Goal: Browse casually

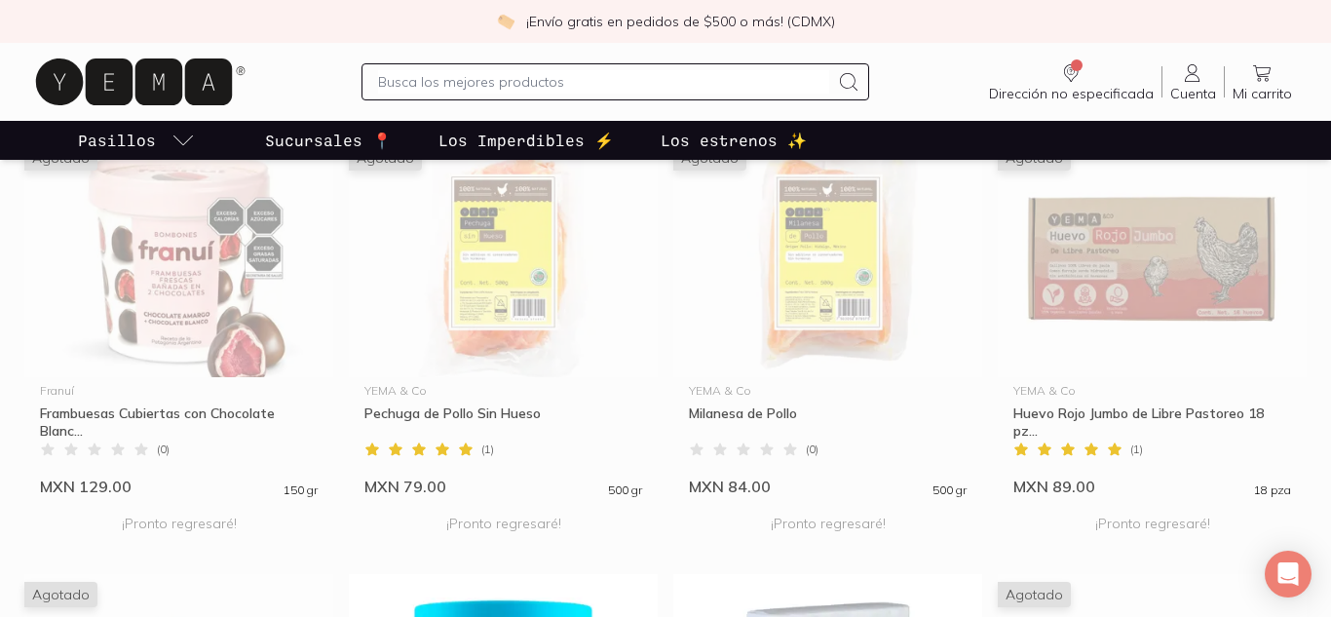
scroll to position [1477, 0]
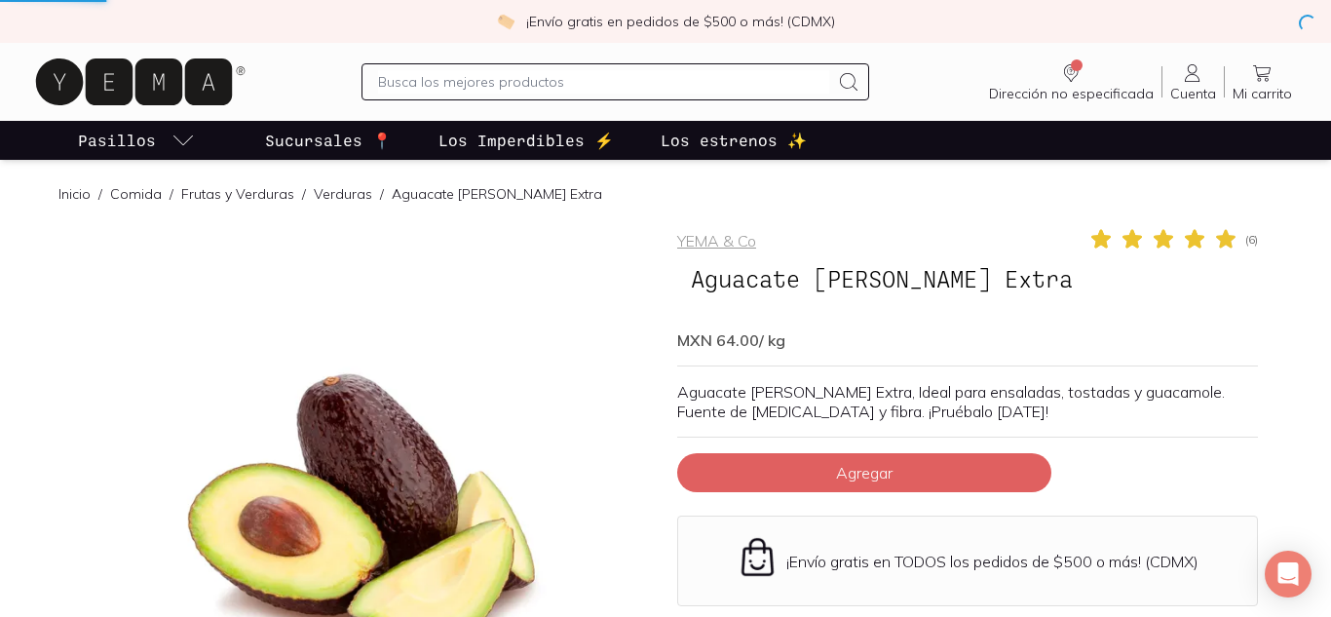
scroll to position [1477, 0]
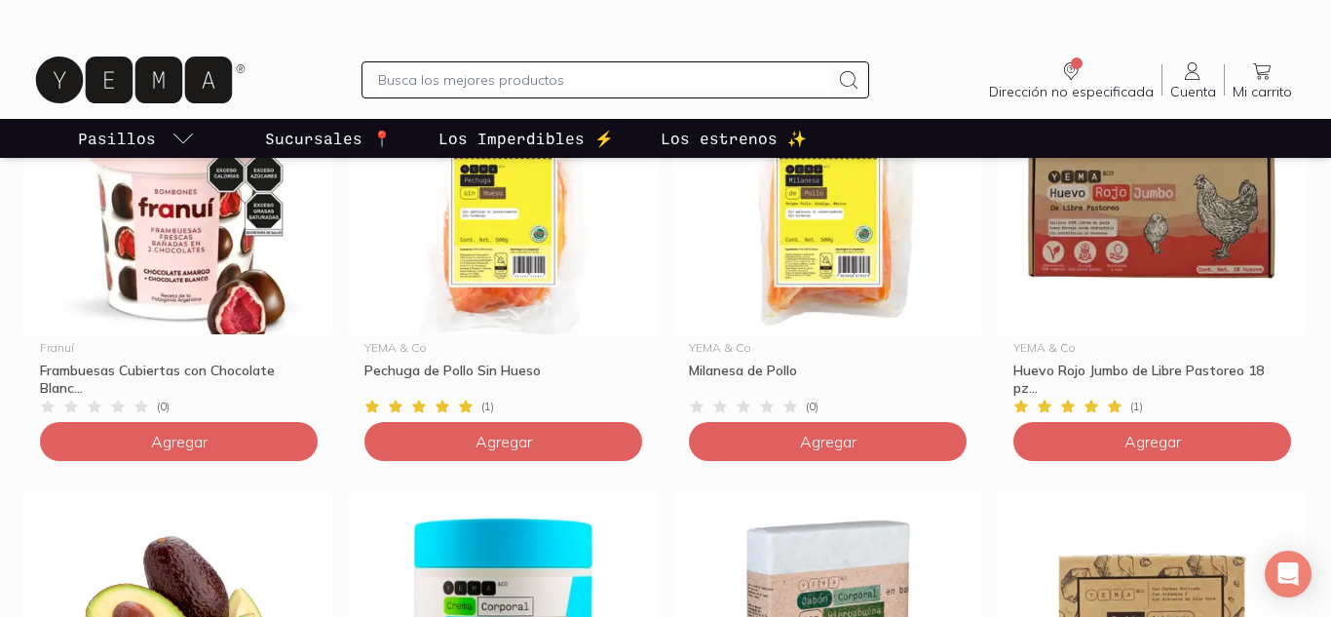
click at [713, 141] on p "Los estrenos ✨" at bounding box center [733, 138] width 146 height 23
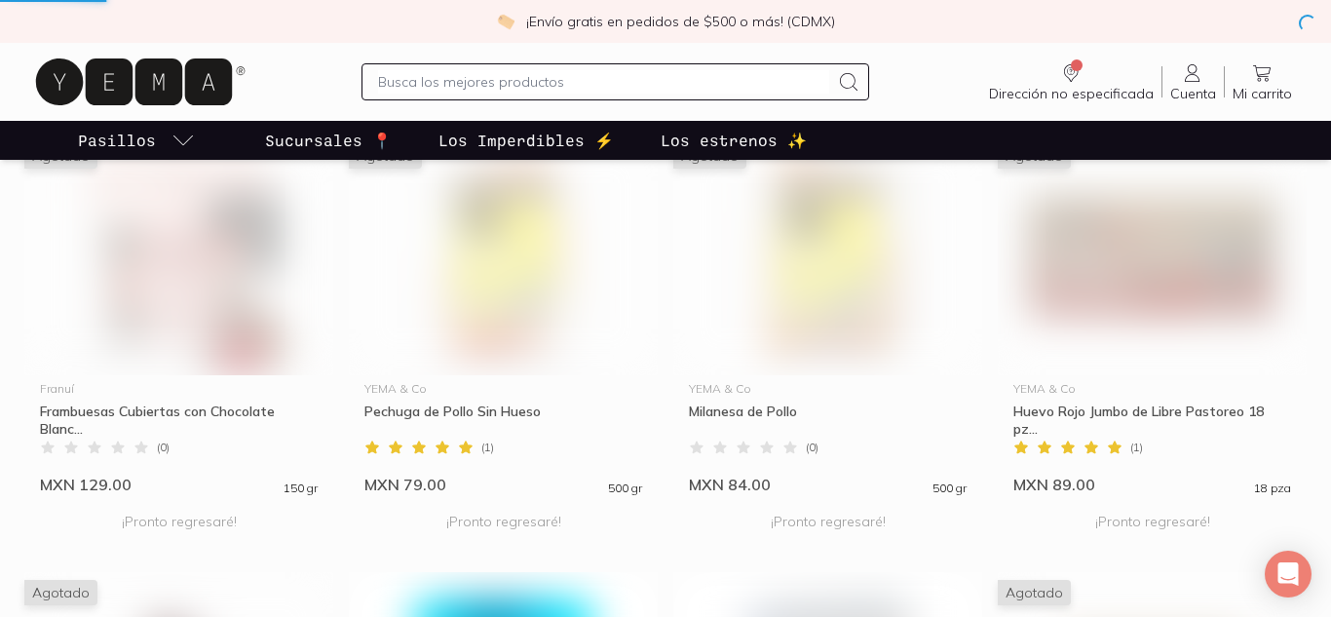
scroll to position [0, 0]
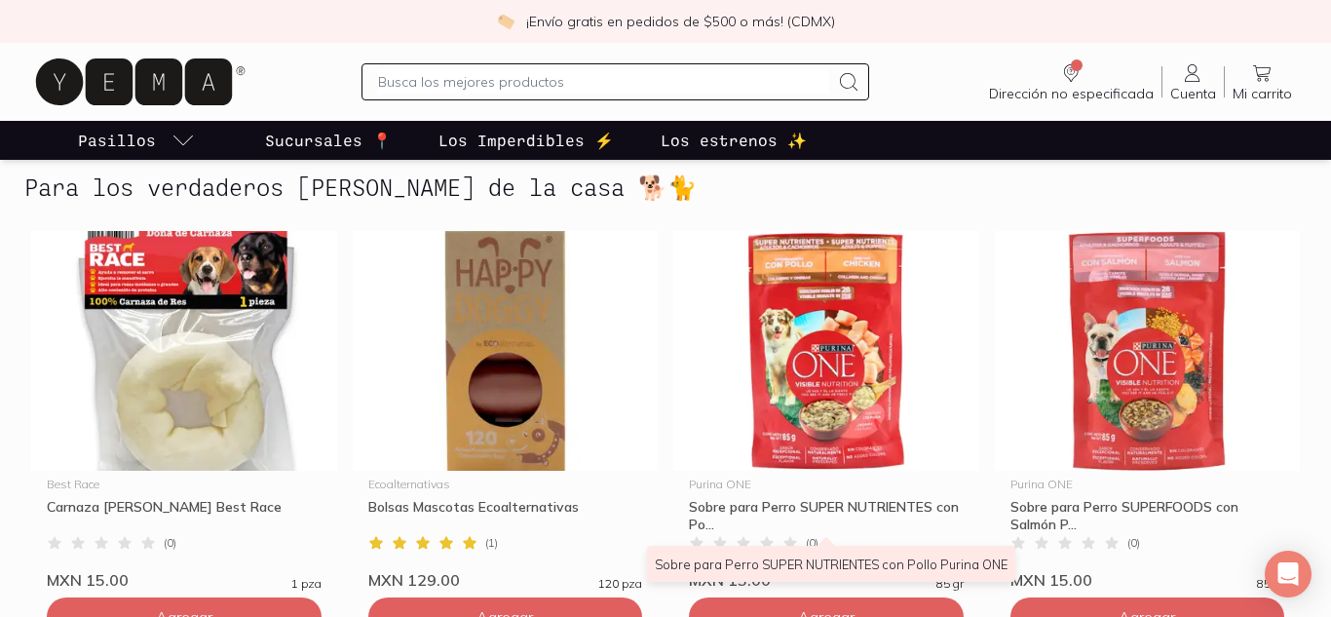
scroll to position [5223, 0]
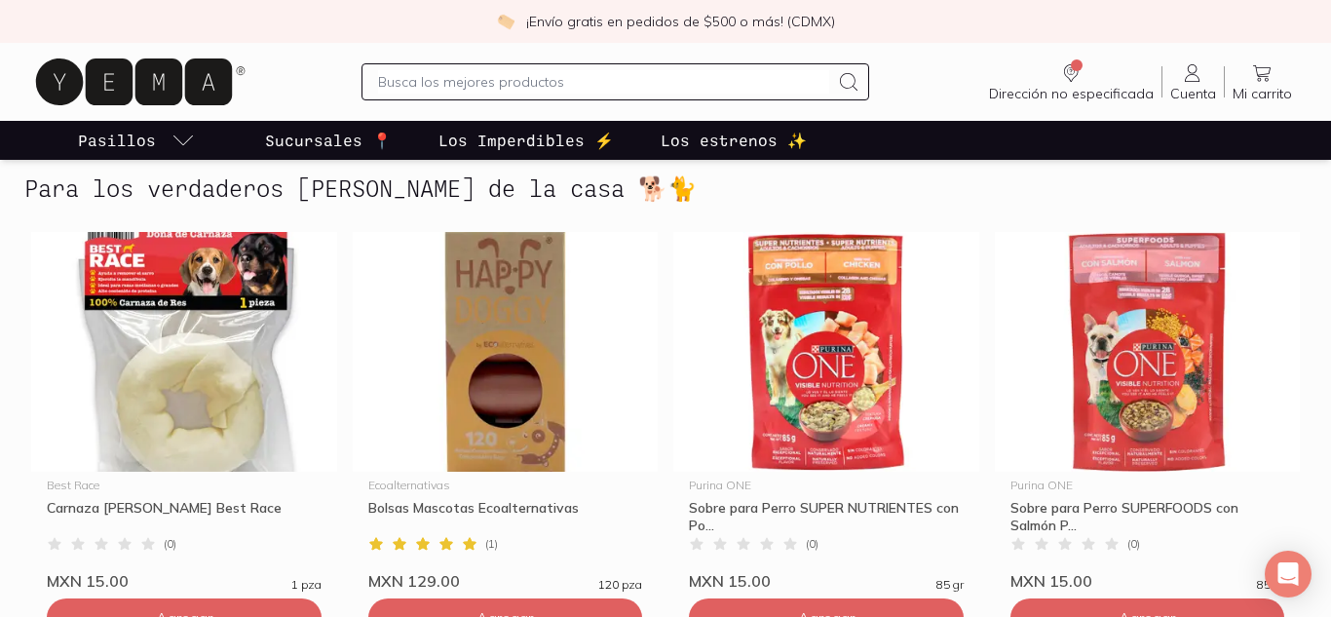
click at [518, 137] on p "Los Imperdibles ⚡️" at bounding box center [525, 140] width 175 height 23
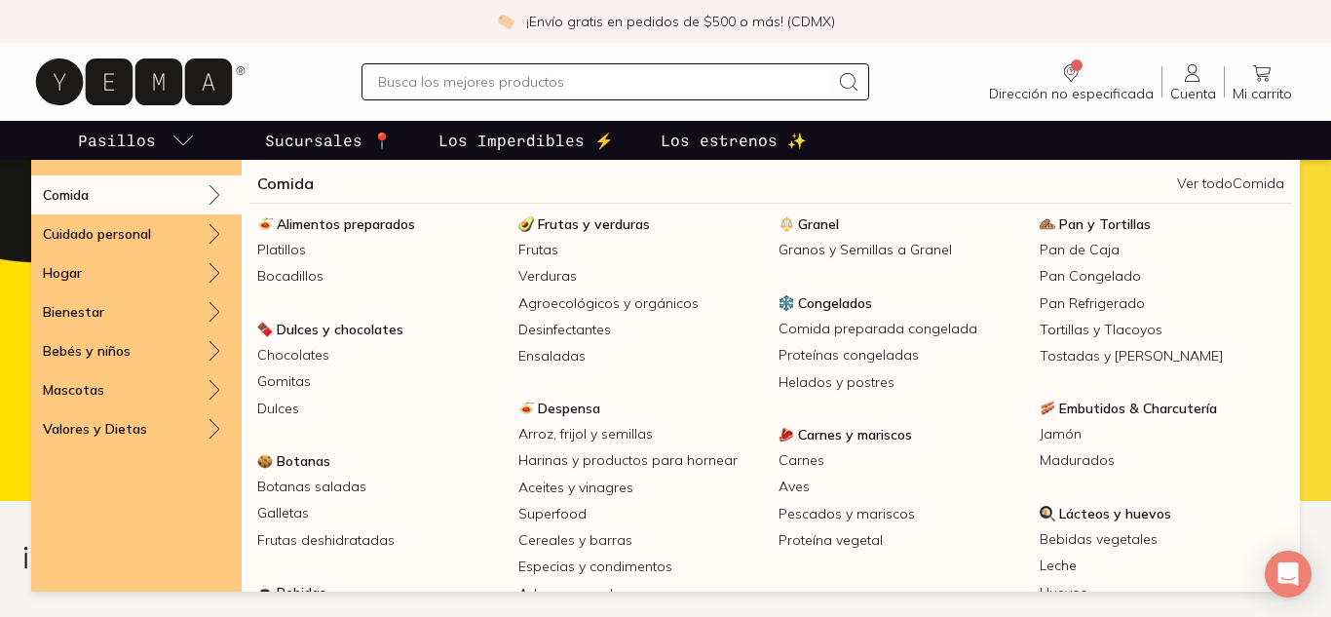
click at [164, 132] on link "Pasillos" at bounding box center [136, 140] width 125 height 39
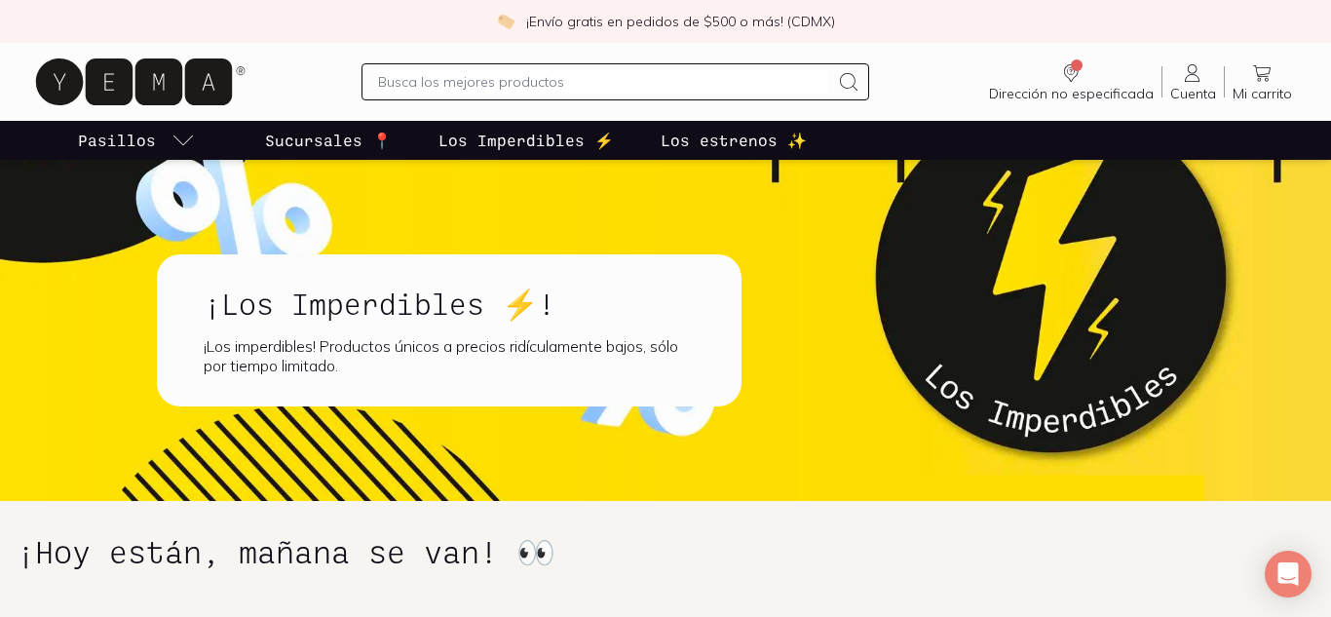
click at [164, 132] on link "Pasillos" at bounding box center [136, 140] width 125 height 39
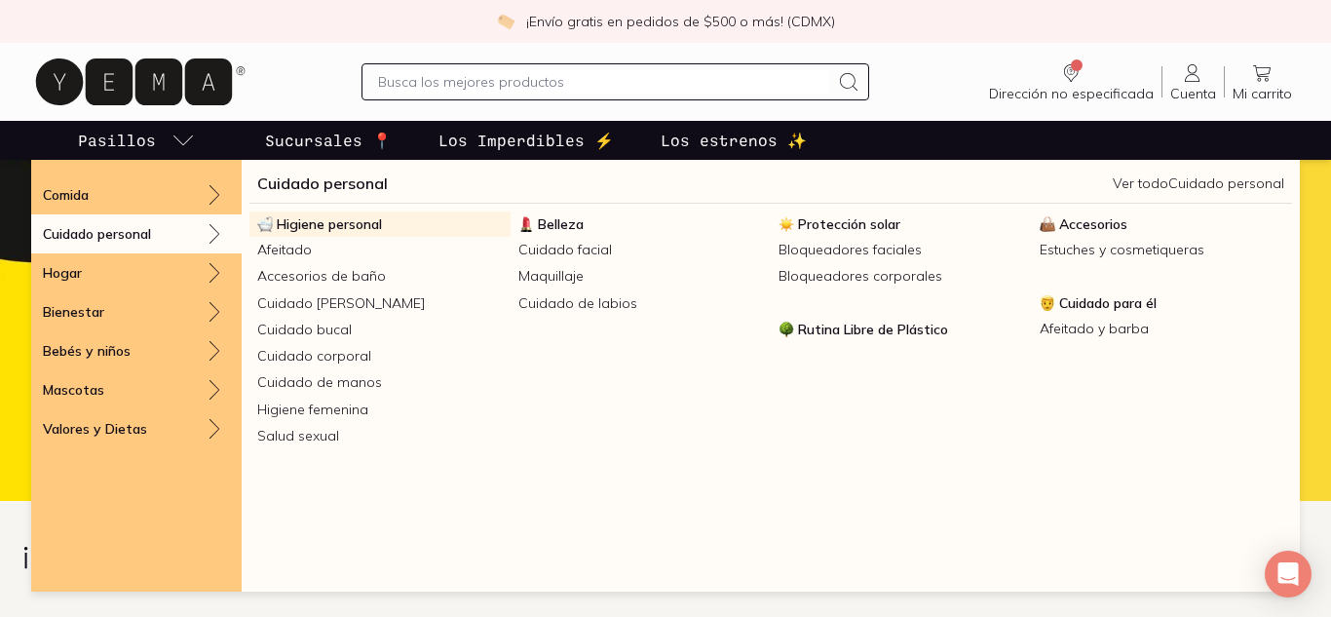
click at [335, 223] on span "Higiene personal" at bounding box center [329, 224] width 105 height 18
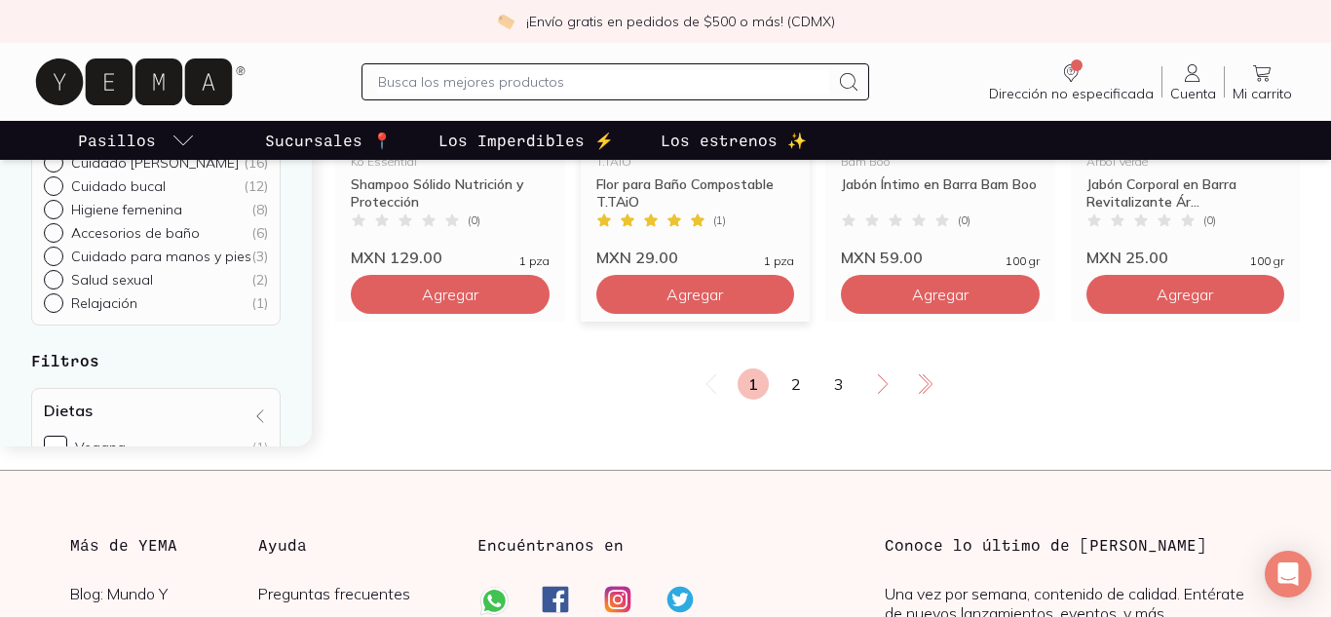
scroll to position [2662, 0]
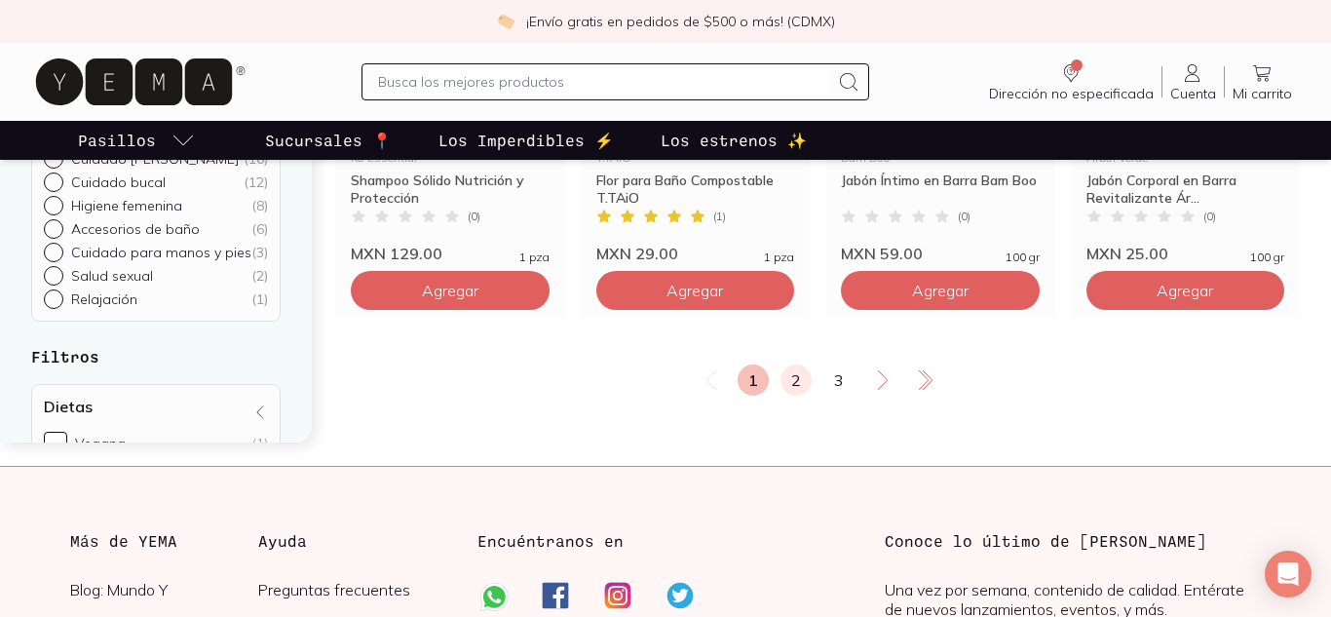
click at [791, 386] on link "2" at bounding box center [795, 379] width 31 height 31
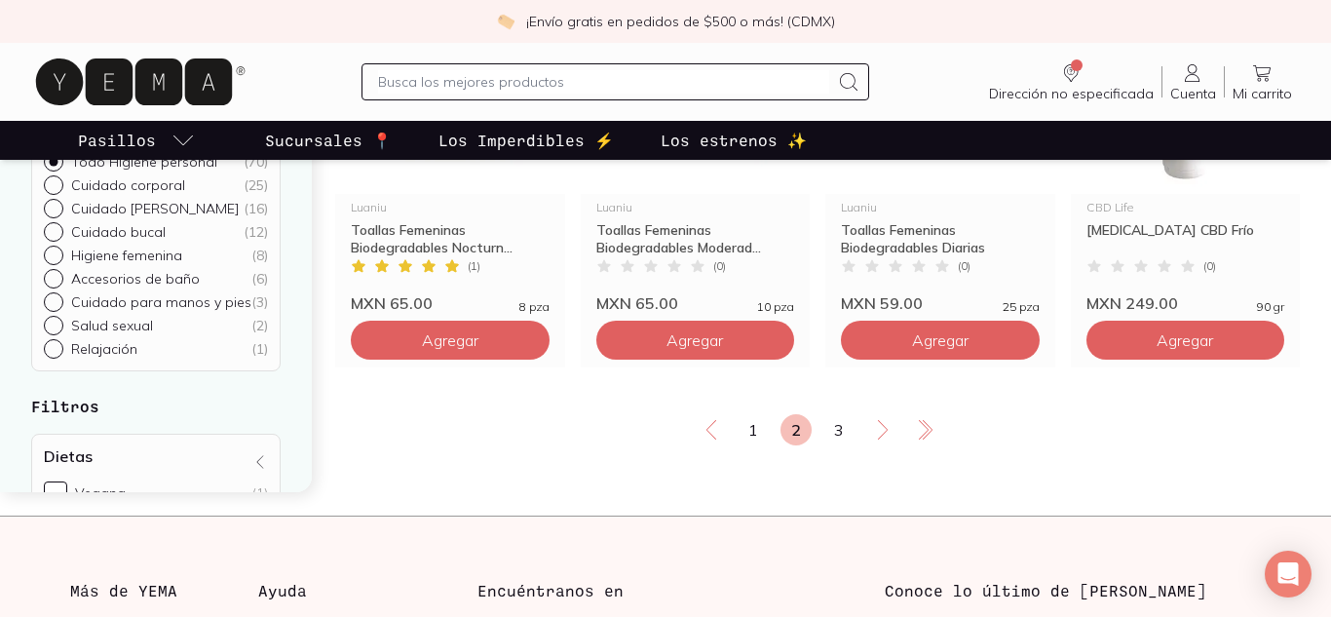
scroll to position [2612, 0]
click at [825, 432] on link "3" at bounding box center [838, 430] width 31 height 31
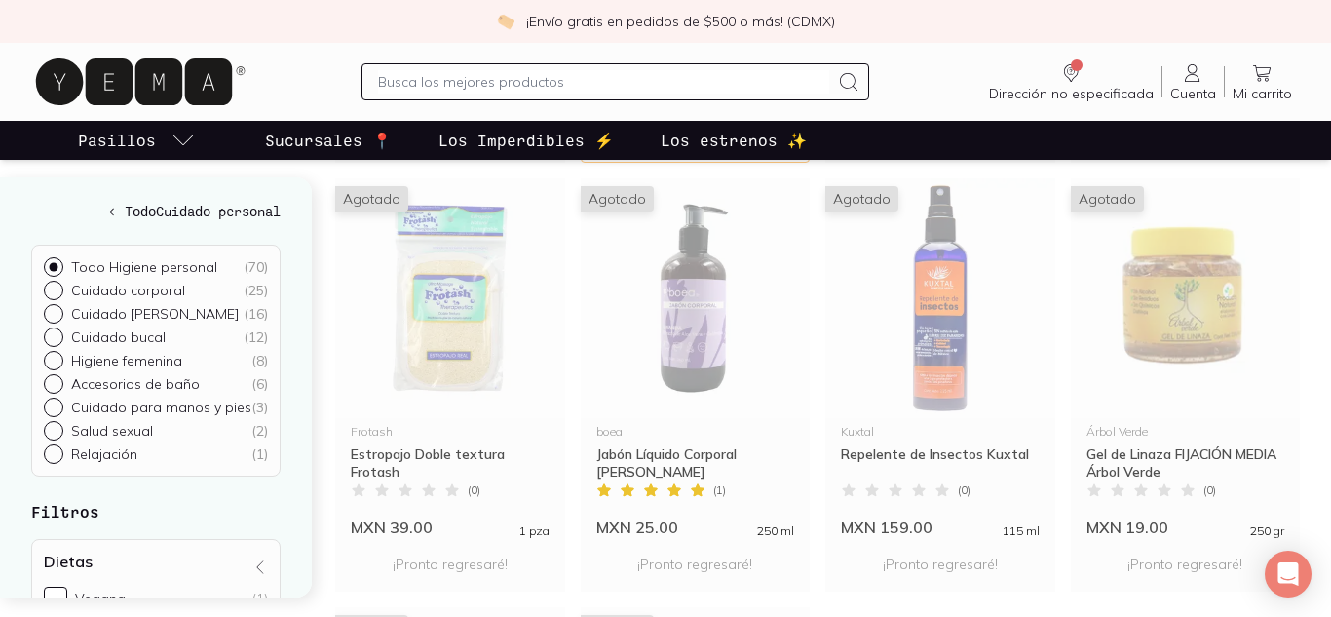
scroll to position [1971, 0]
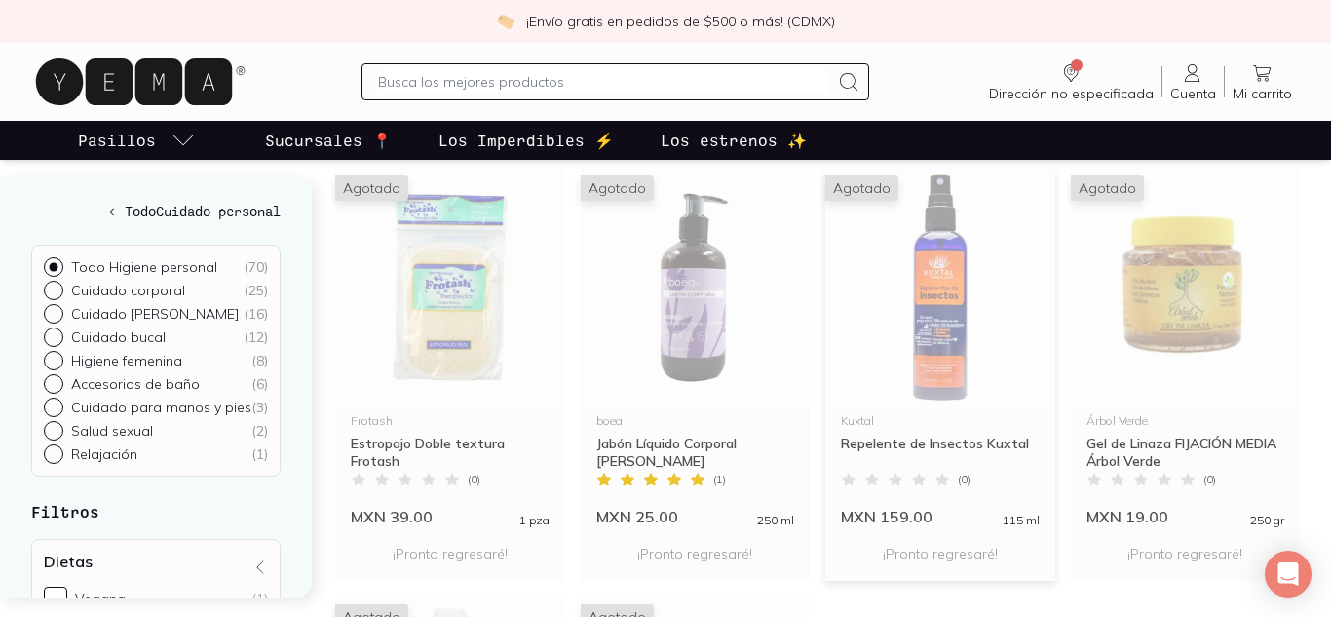
click at [825, 433] on div "Kuxtal Repelente de Insectos Kuxtal ( 0 ) MXN 159.00 115 ml" at bounding box center [940, 466] width 230 height 119
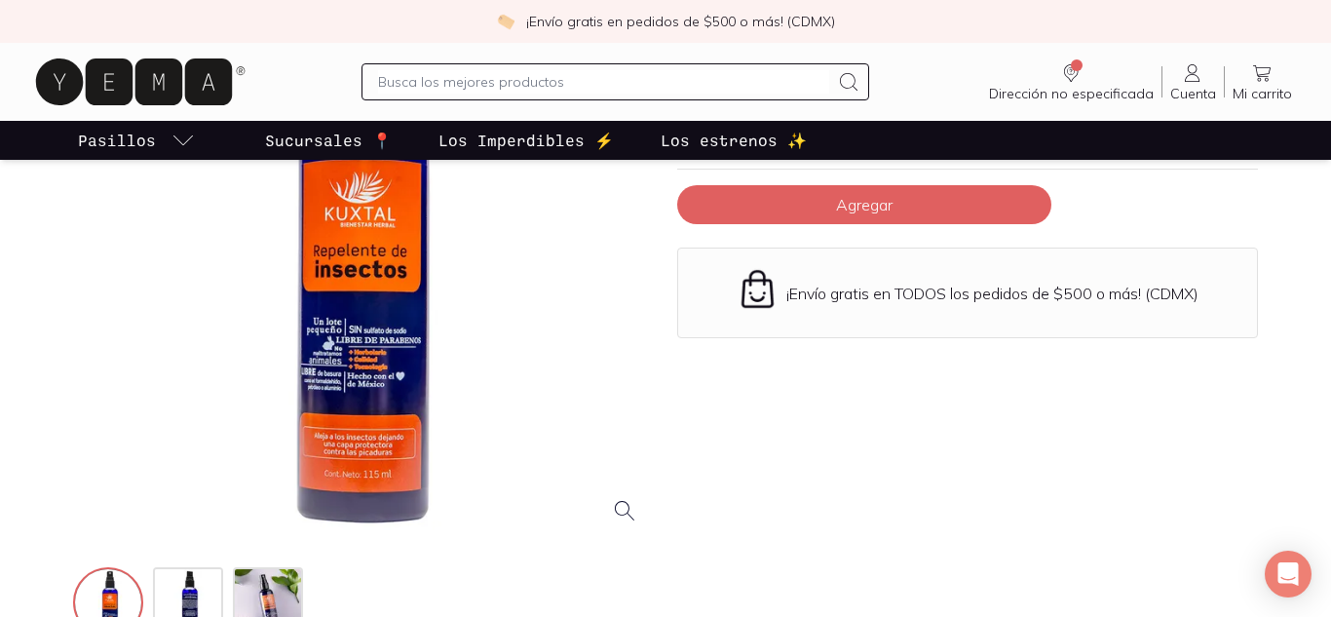
scroll to position [252, 0]
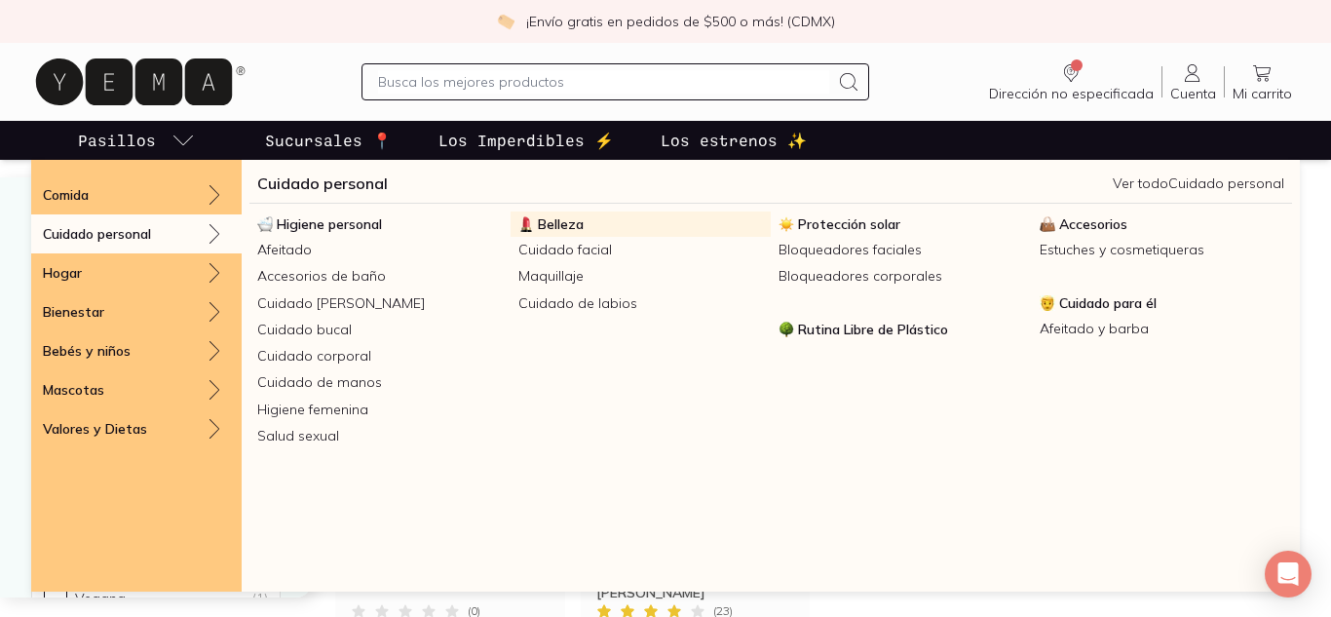
click at [550, 231] on span "Belleza" at bounding box center [561, 224] width 46 height 18
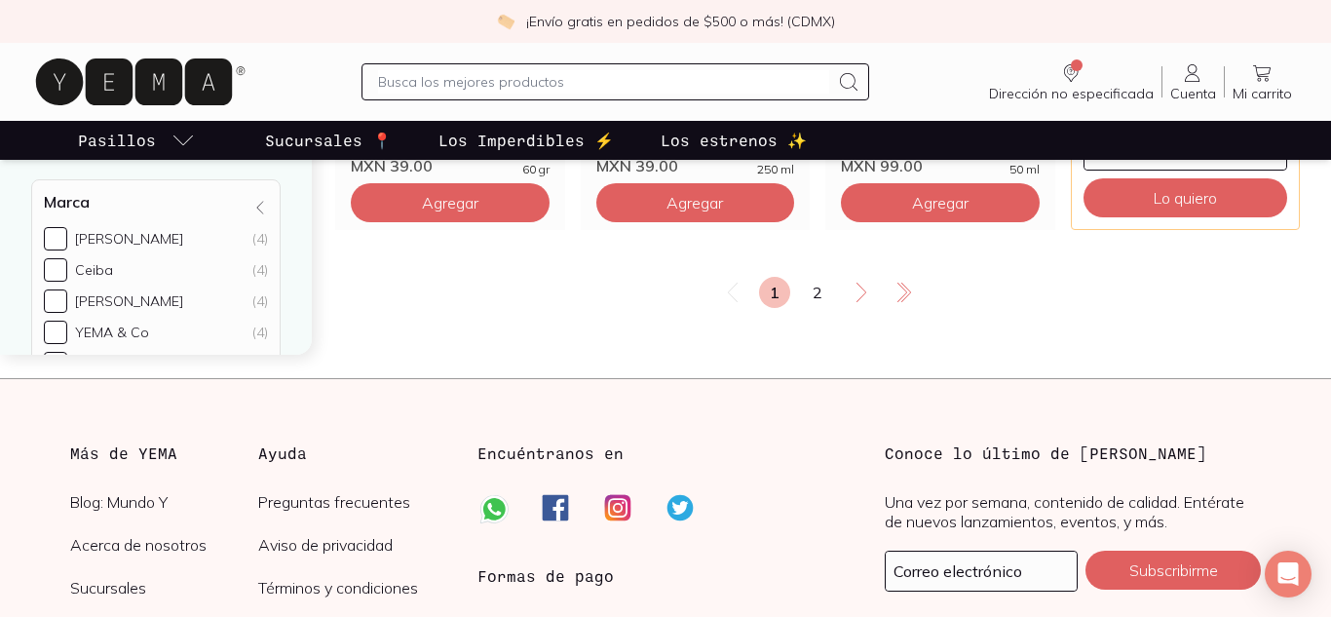
scroll to position [2778, 0]
click at [809, 289] on link "2" at bounding box center [817, 291] width 31 height 31
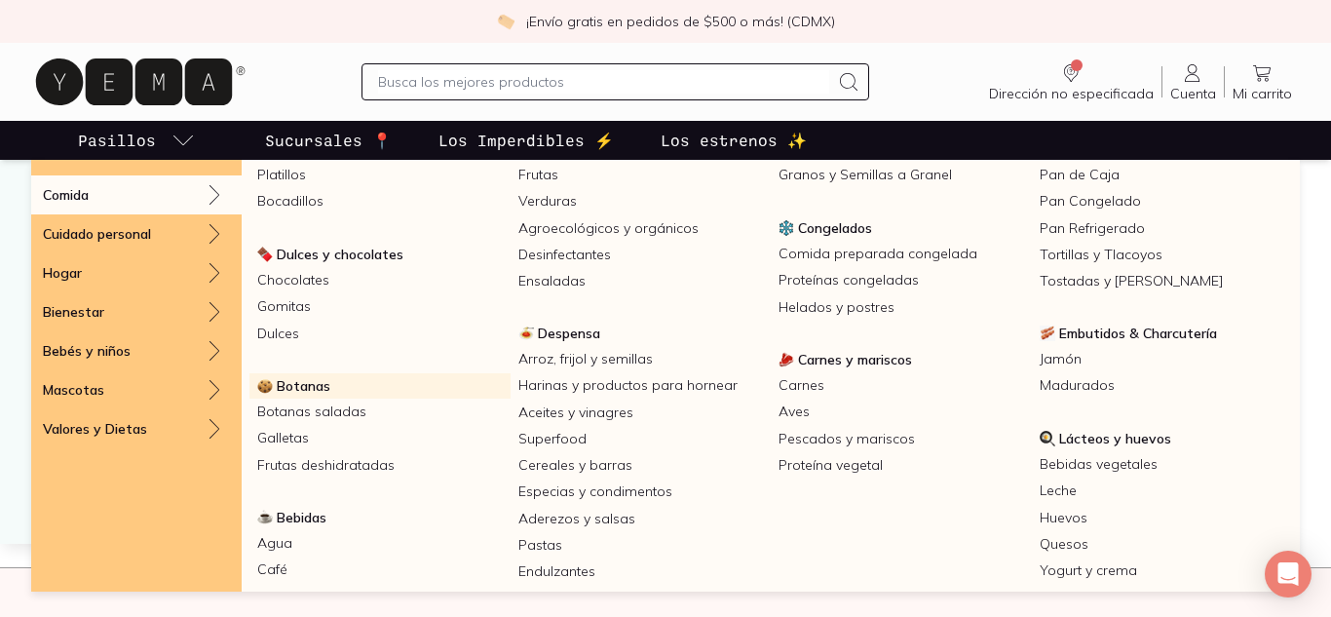
scroll to position [72, 0]
click at [334, 251] on span "Dulces y chocolates" at bounding box center [340, 257] width 127 height 18
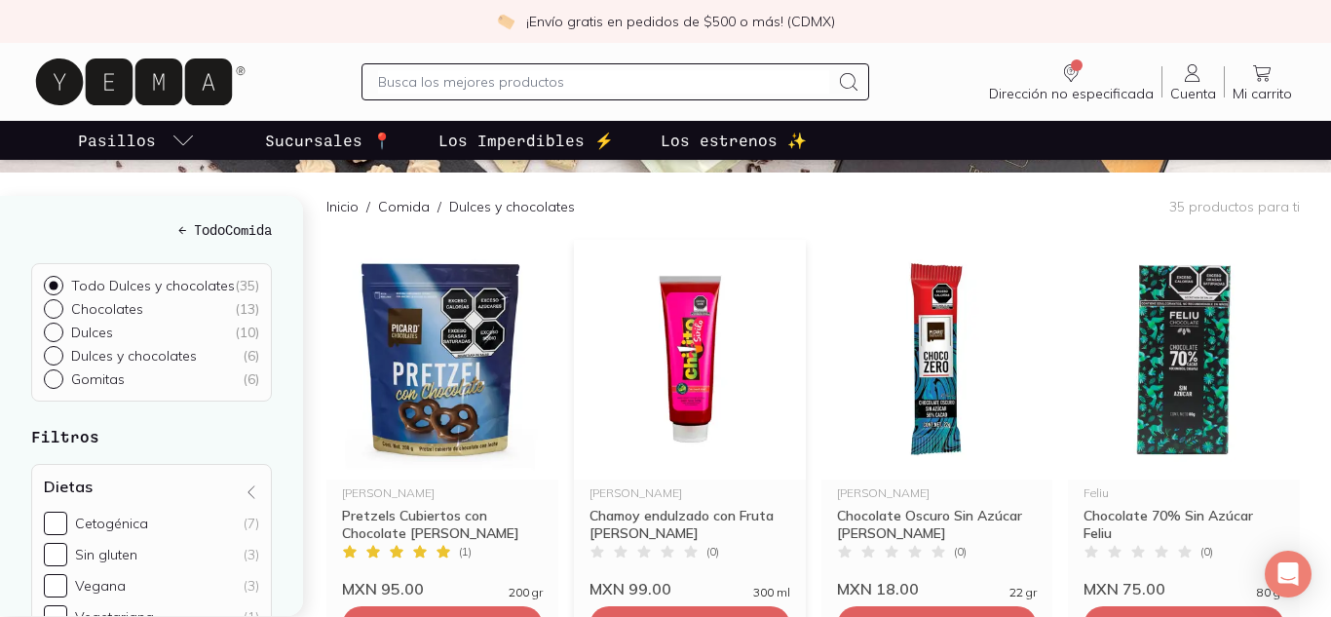
scroll to position [158, 0]
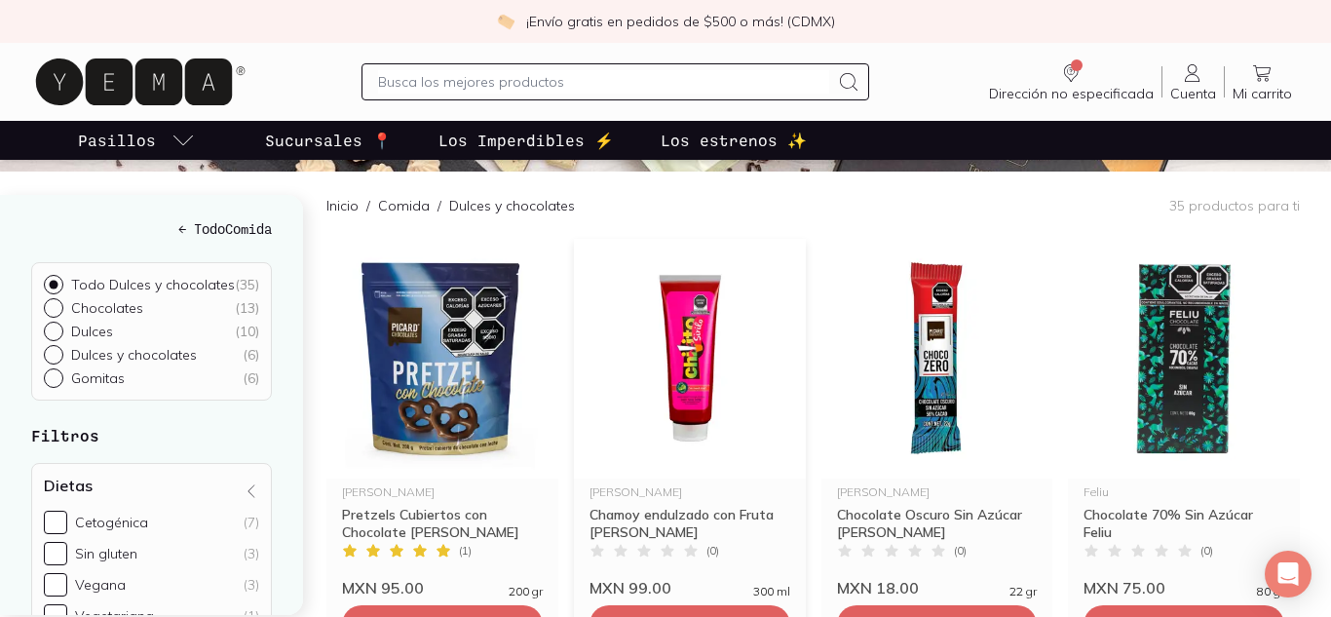
click at [583, 519] on div "[PERSON_NAME] endulzado con Fruta [PERSON_NAME] ( 0 ) MXN 99.00 300 ml" at bounding box center [690, 537] width 232 height 119
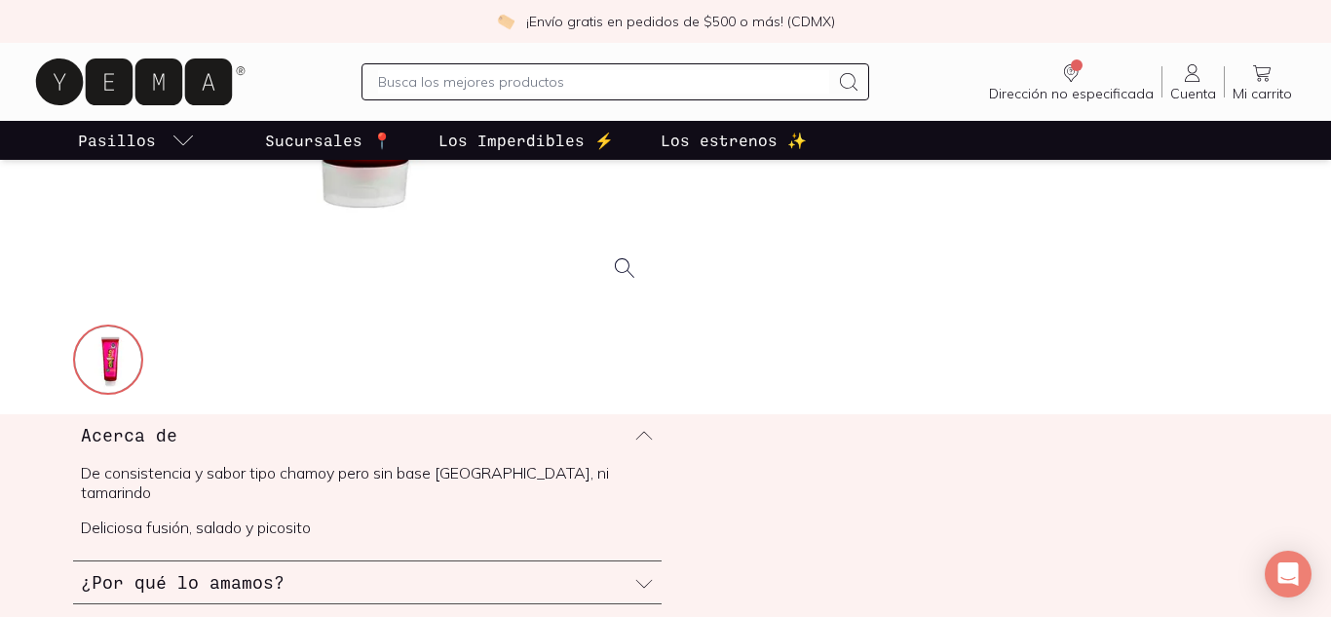
scroll to position [508, 0]
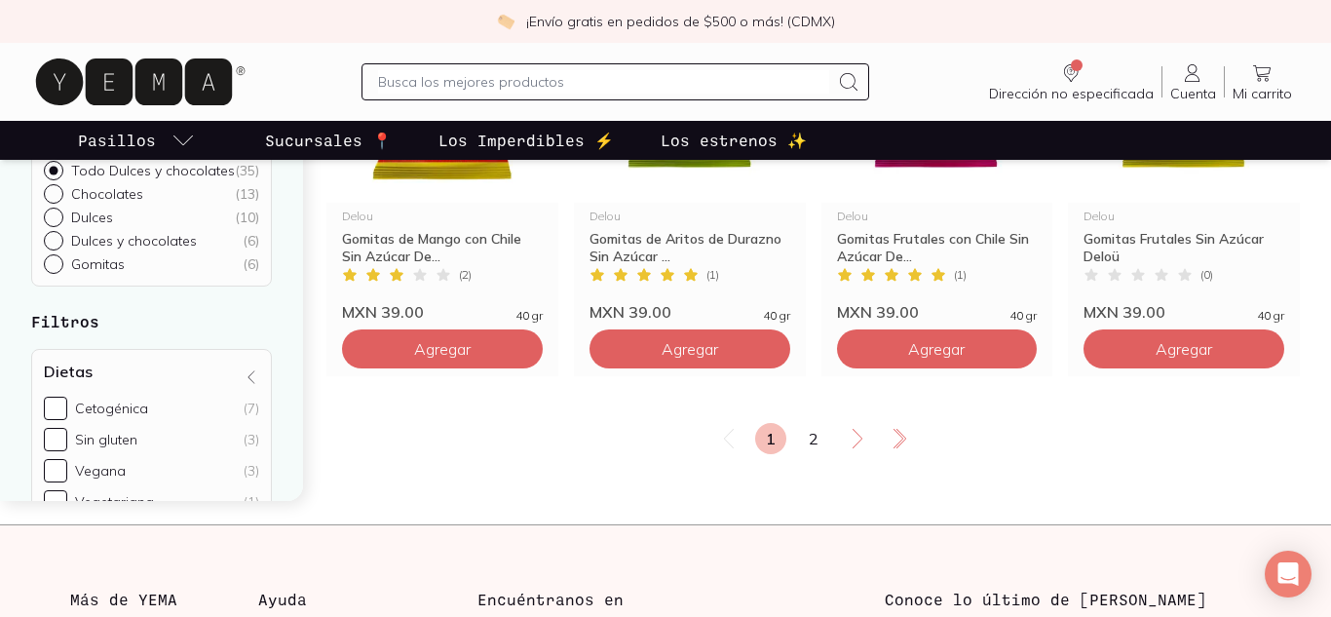
scroll to position [2576, 0]
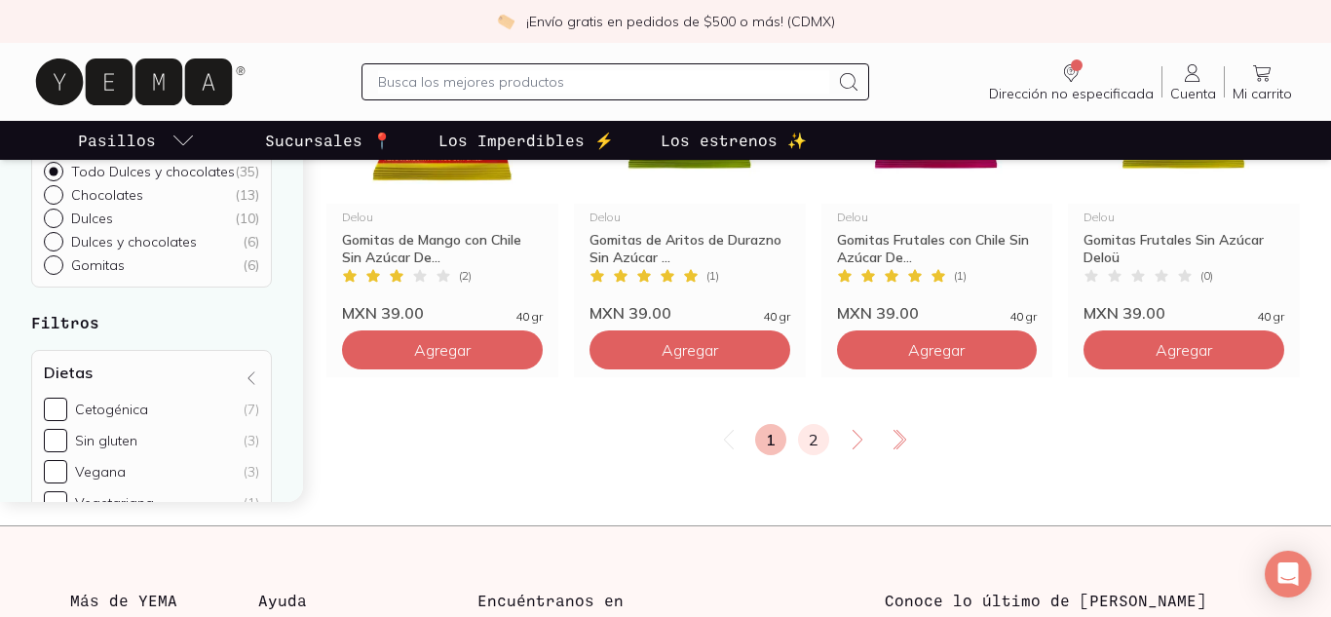
click at [798, 446] on link "2" at bounding box center [813, 439] width 31 height 31
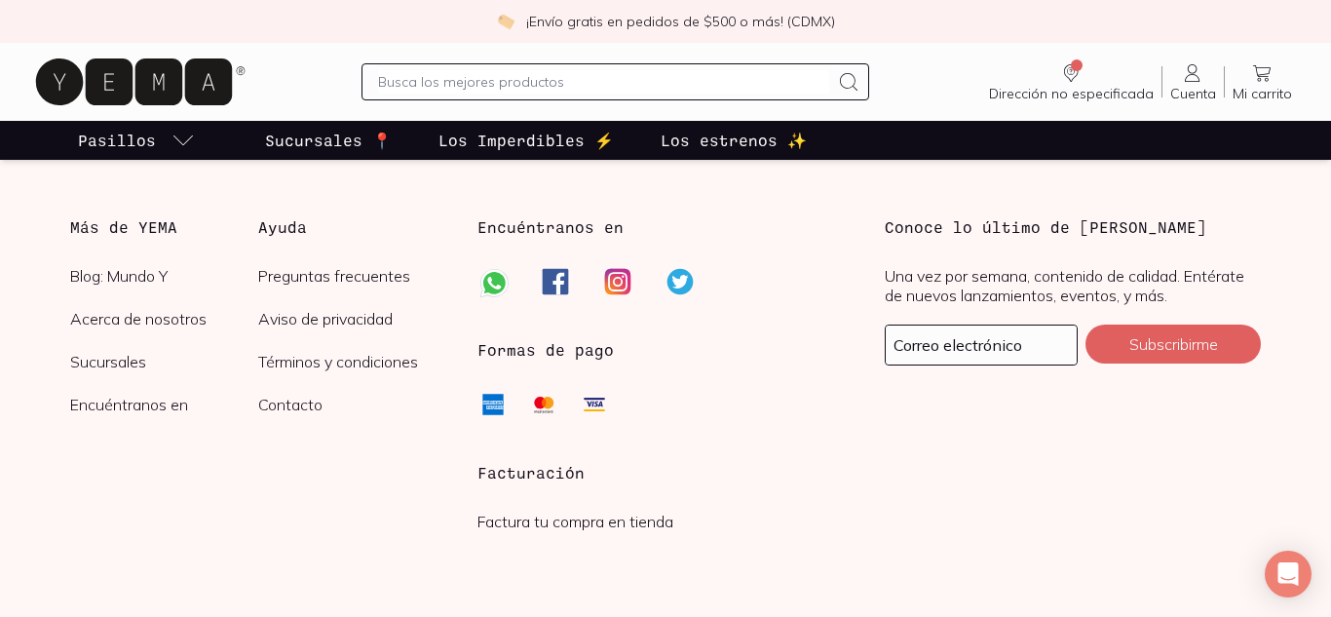
scroll to position [1681, 0]
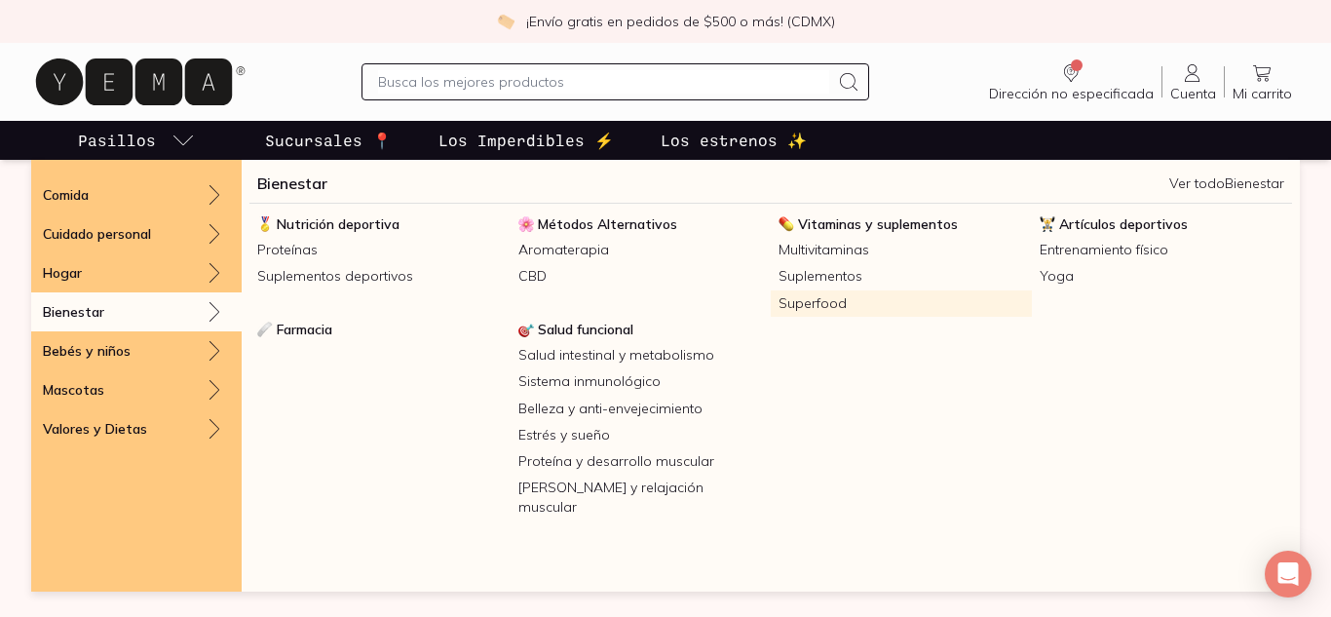
click at [793, 300] on link "Superfood" at bounding box center [901, 303] width 261 height 26
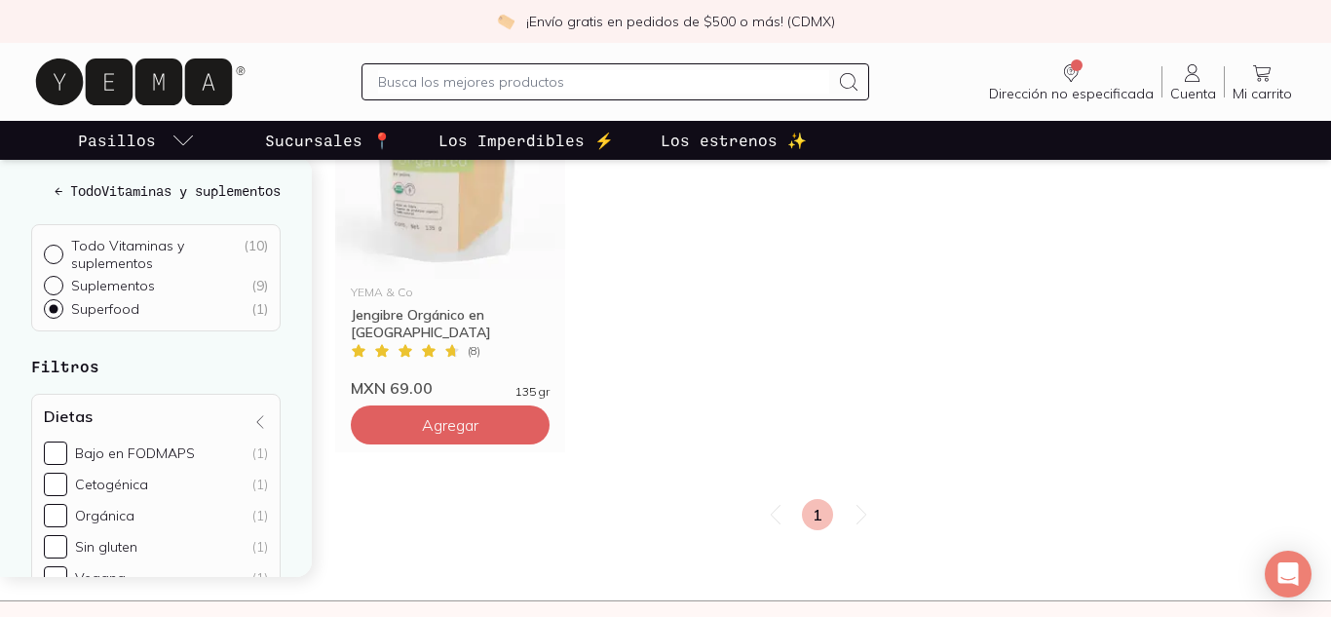
scroll to position [388, 0]
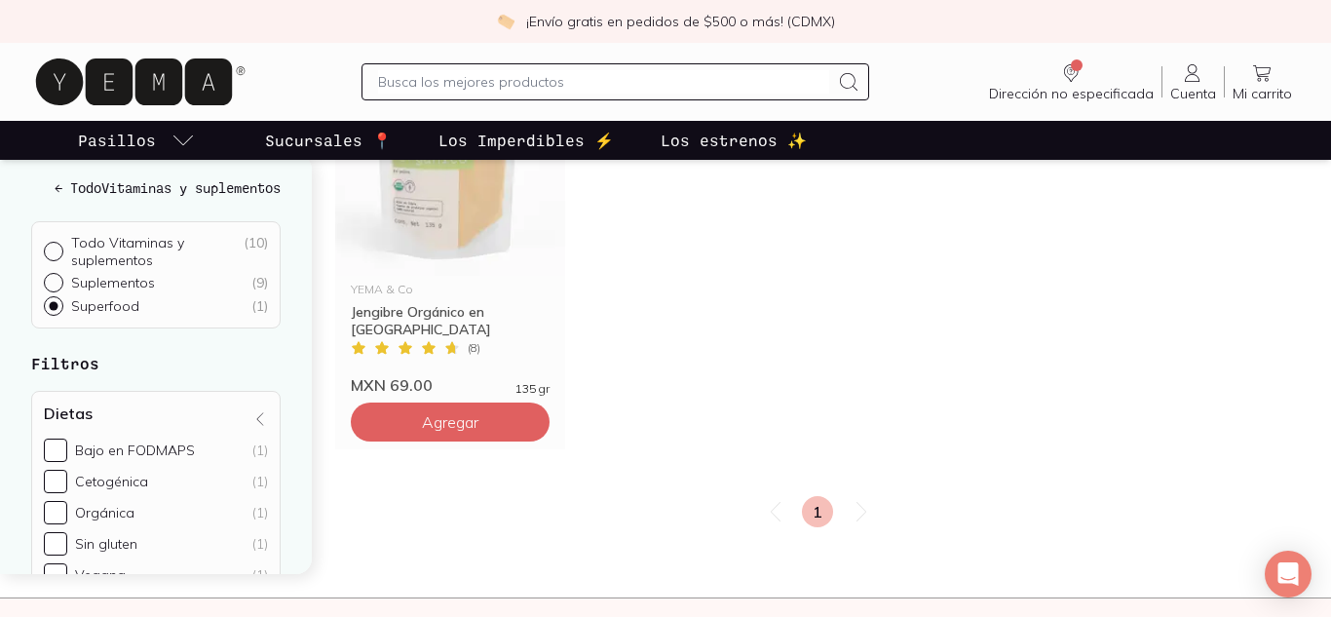
click at [793, 300] on div "YEMA & Co Jengibre Orgánico en Polvo ( 8 ) MXN 69.00 135 gr Agregar" at bounding box center [817, 242] width 964 height 413
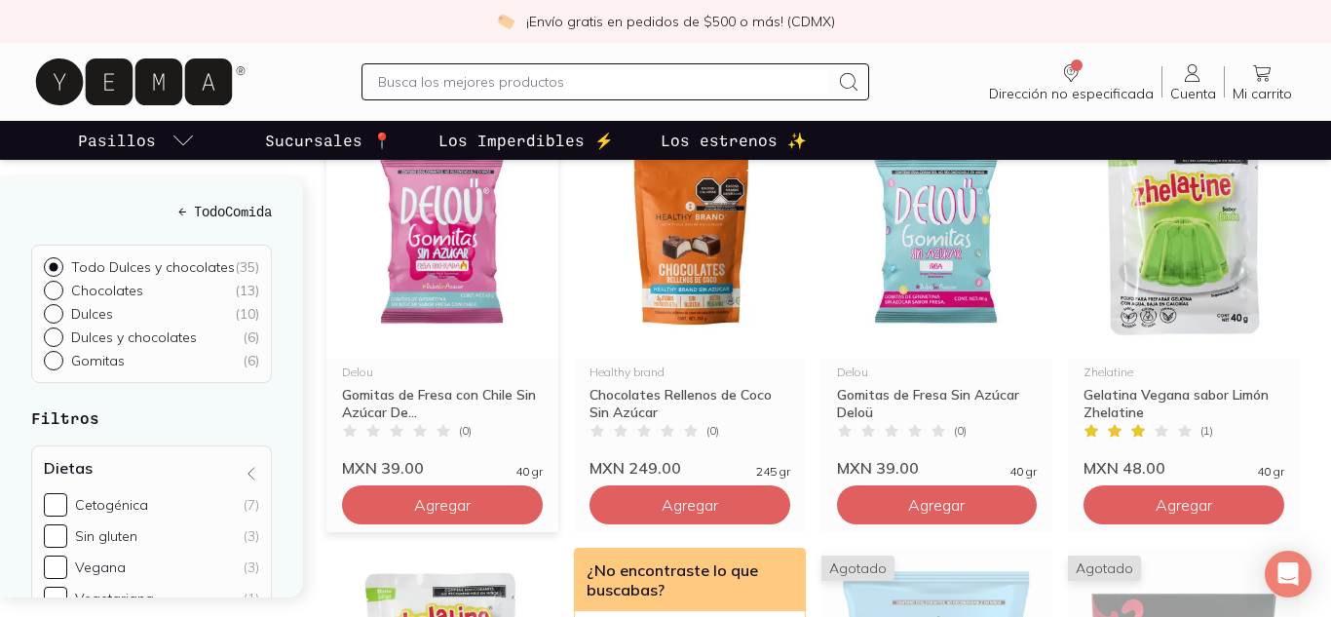
scroll to position [280, 0]
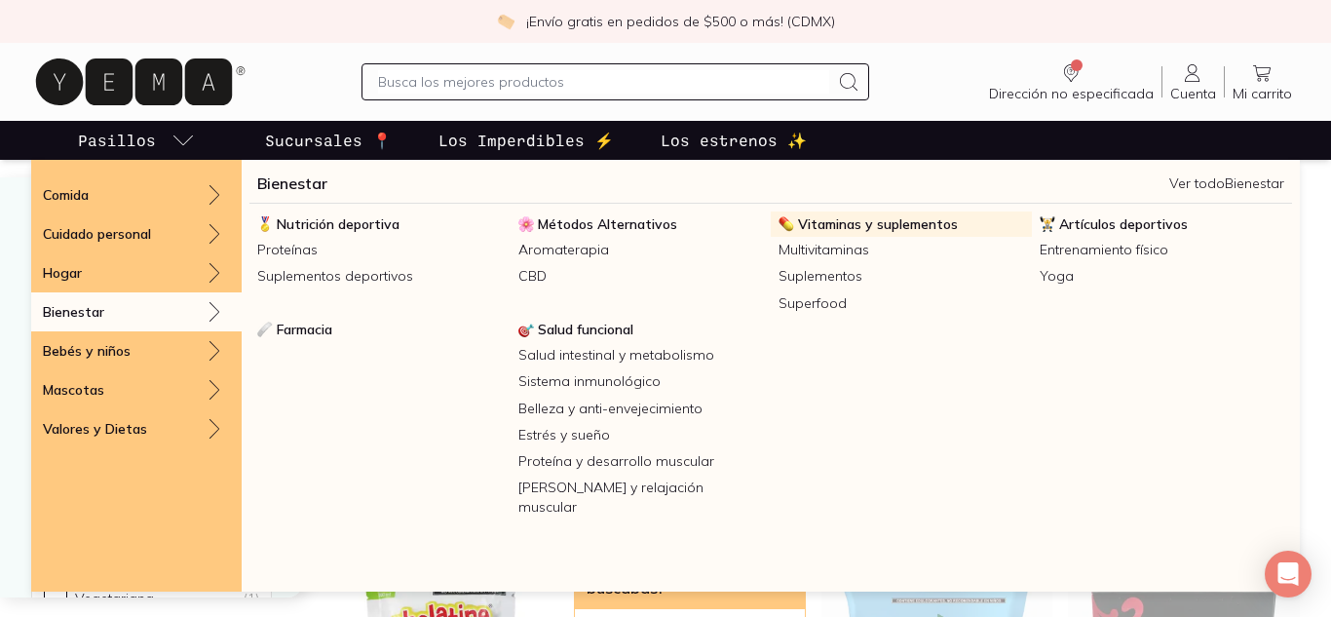
click at [819, 222] on span "Vitaminas y suplementos" at bounding box center [878, 224] width 160 height 18
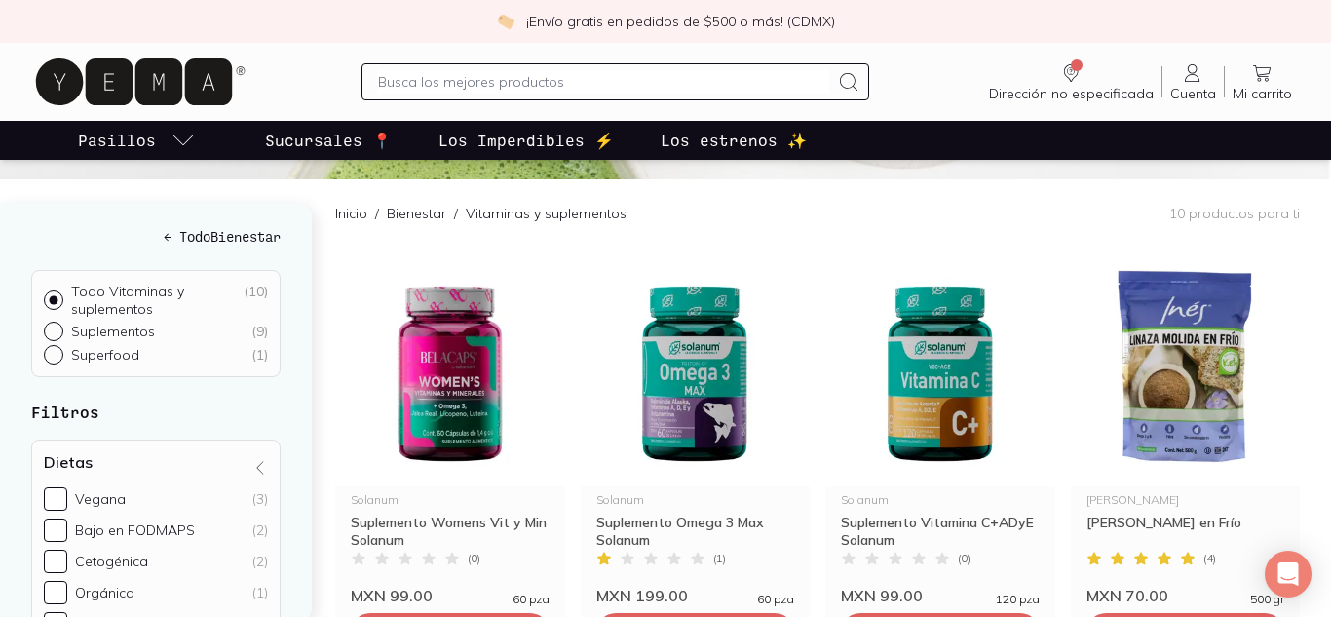
scroll to position [28, 0]
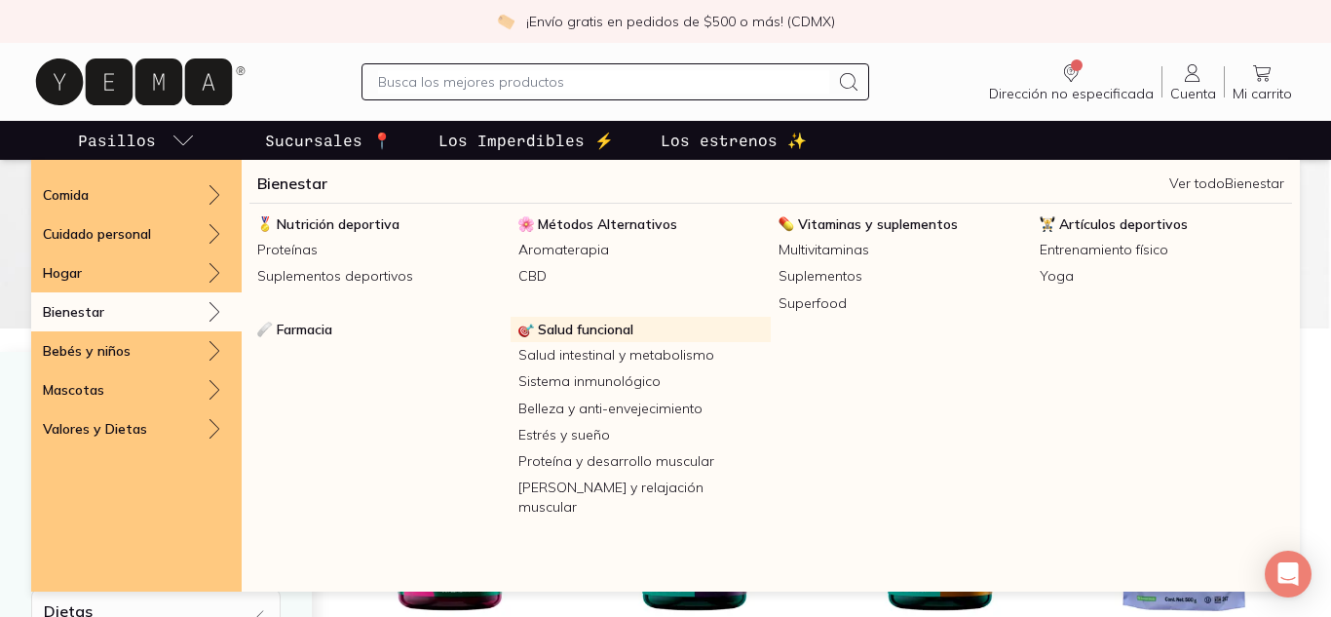
click at [567, 331] on span "Salud funcional" at bounding box center [585, 329] width 95 height 18
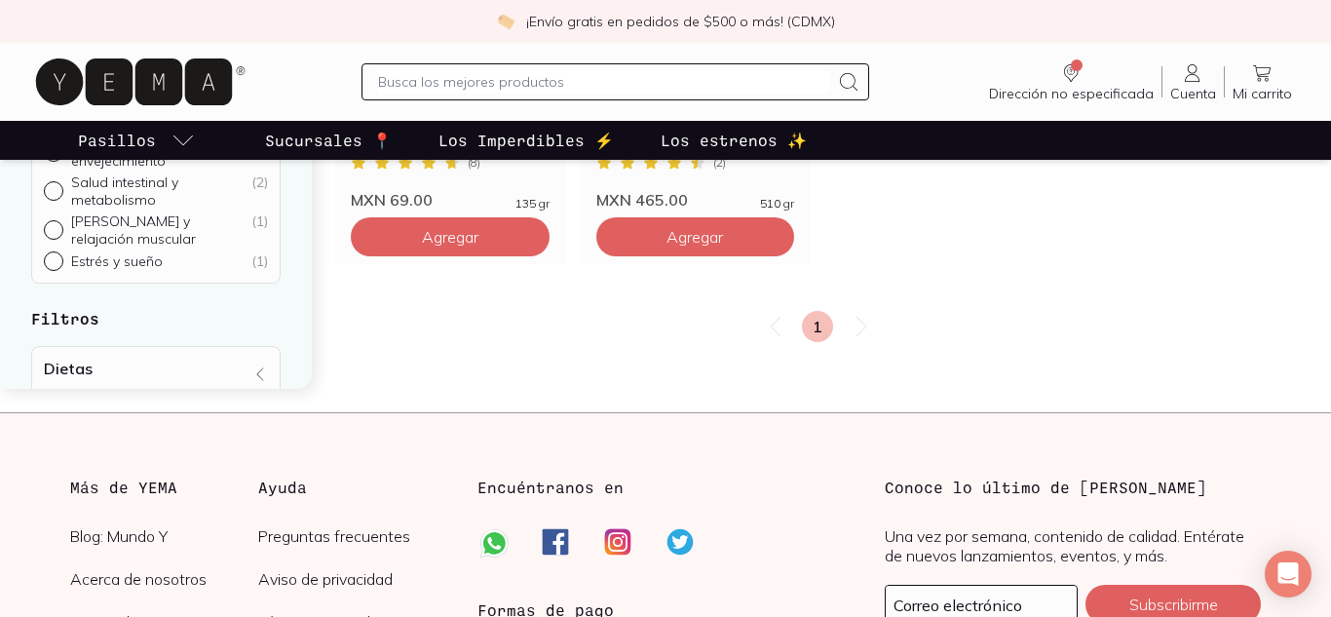
scroll to position [1393, 0]
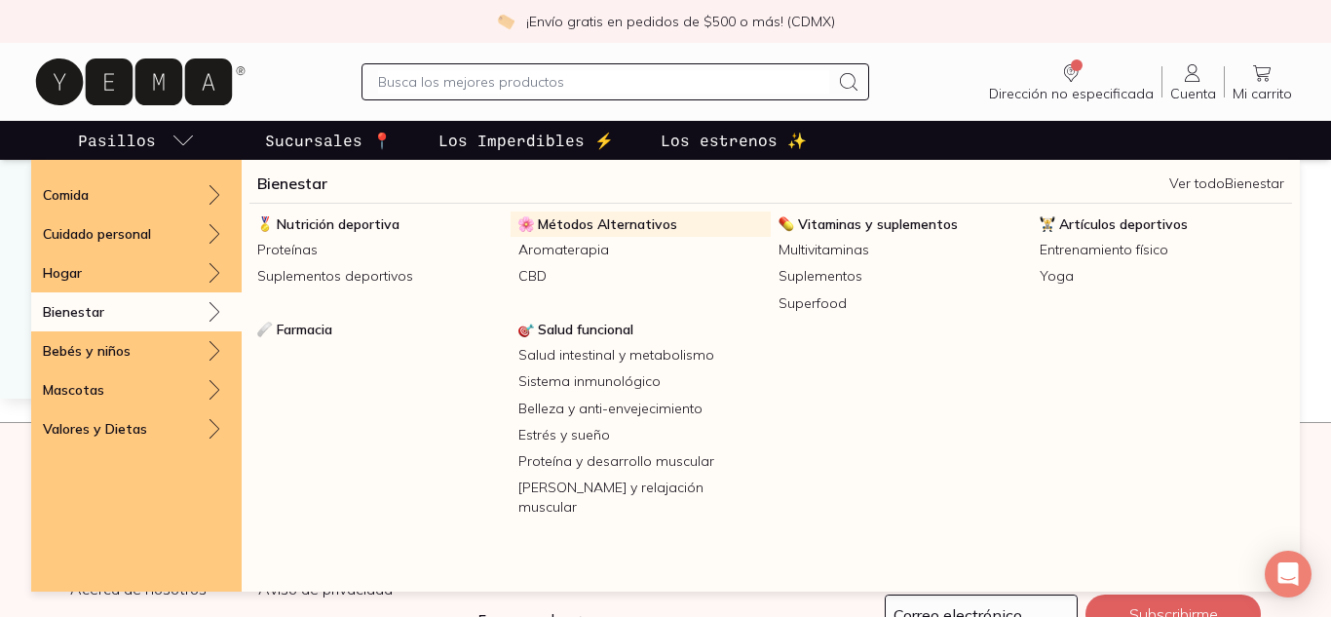
click at [645, 226] on span "Métodos Alternativos" at bounding box center [607, 224] width 139 height 18
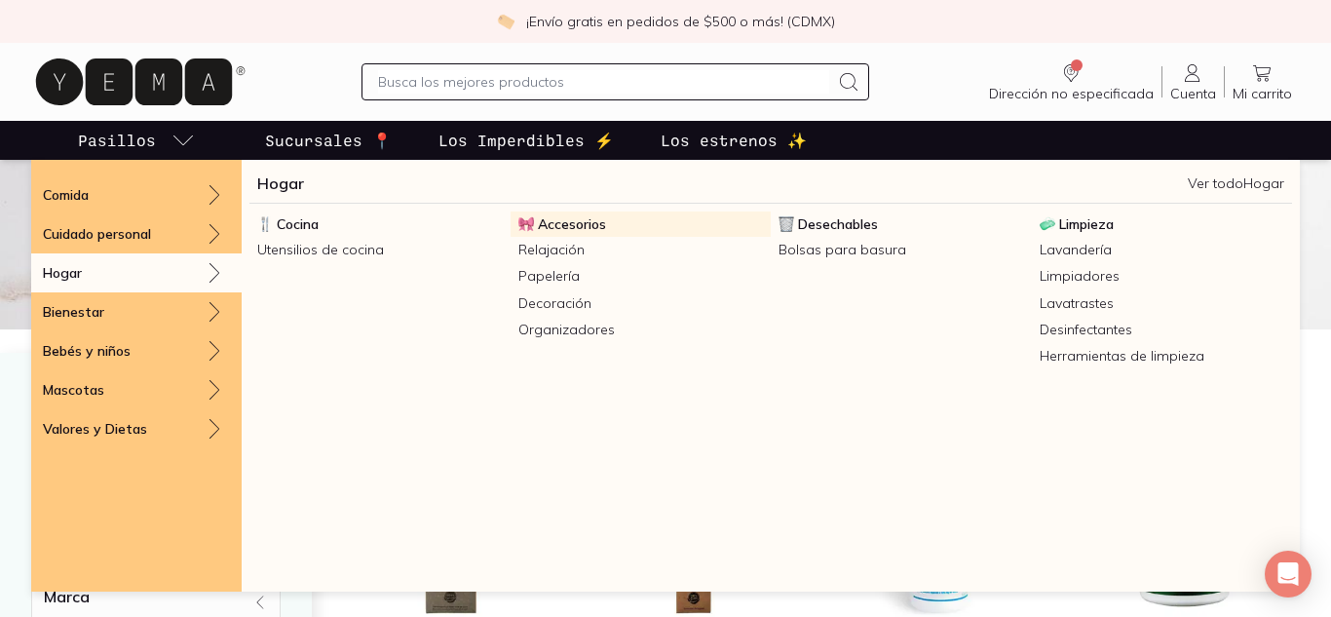
click at [565, 229] on span "Accesorios" at bounding box center [572, 224] width 68 height 18
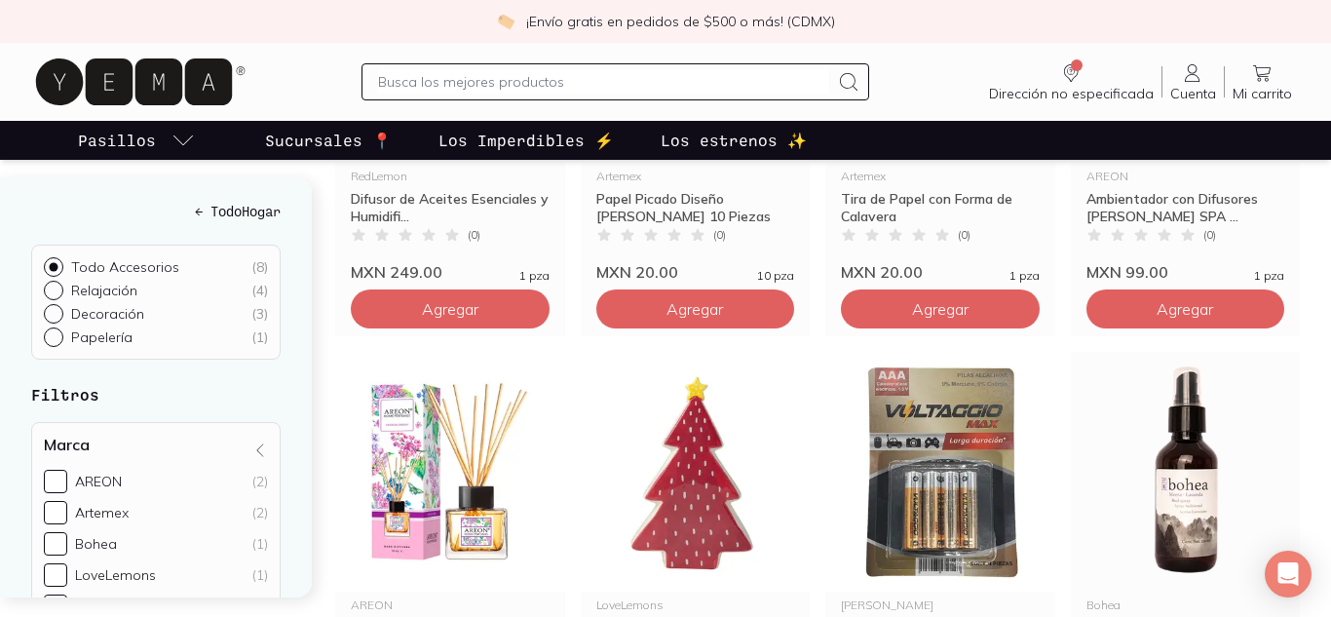
scroll to position [545, 0]
